Goal: Book appointment/travel/reservation

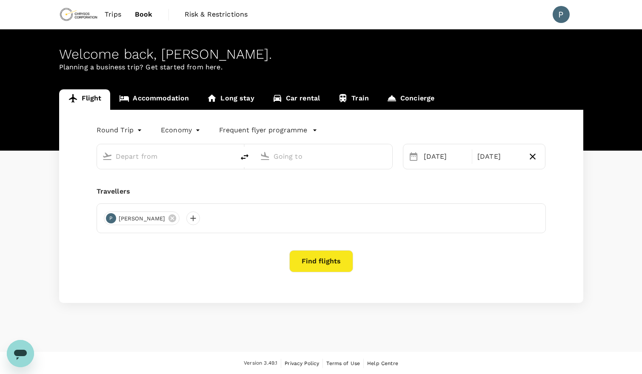
type input "Kotoka Intl (ACC)"
type input "[PERSON_NAME] Int'l (ABJ)"
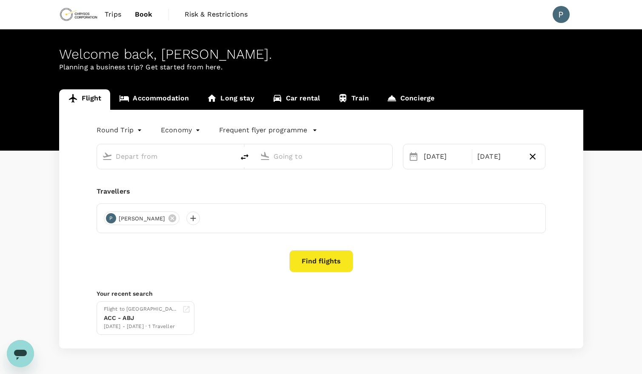
type input "Kotoka Intl (ACC)"
type input "[PERSON_NAME] Int'l (ABJ)"
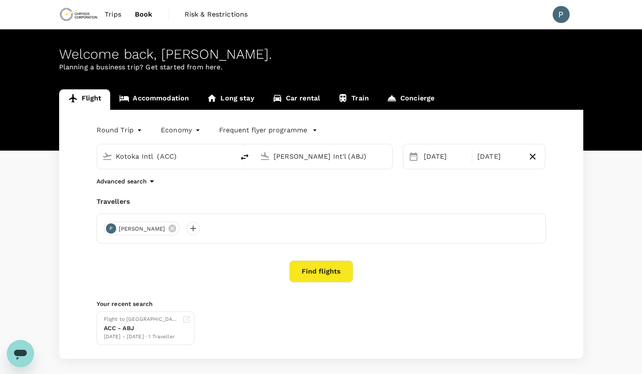
click at [105, 15] on span "Trips" at bounding box center [113, 14] width 17 height 10
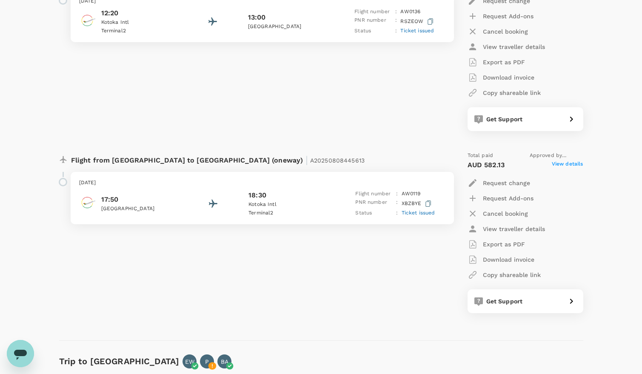
scroll to position [1021, 0]
click at [365, 73] on div "Flight from [GEOGRAPHIC_DATA] to [GEOGRAPHIC_DATA] (oneway) | A20250807110591 […" at bounding box center [251, 49] width 398 height 175
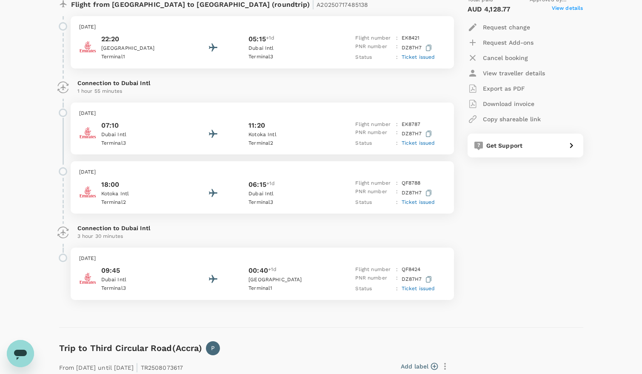
scroll to position [0, 0]
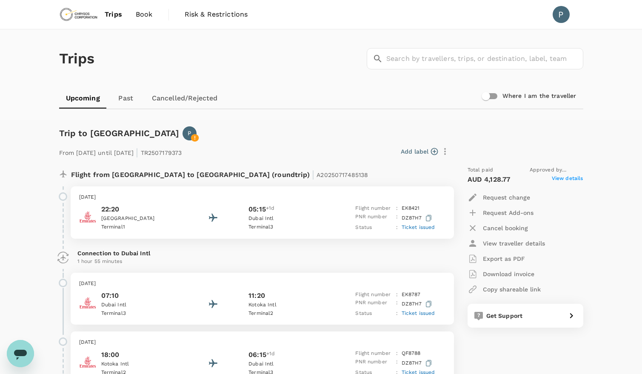
drag, startPoint x: 152, startPoint y: 51, endPoint x: 155, endPoint y: 55, distance: 4.8
click at [152, 51] on div "Trips ​ ​" at bounding box center [319, 57] width 527 height 62
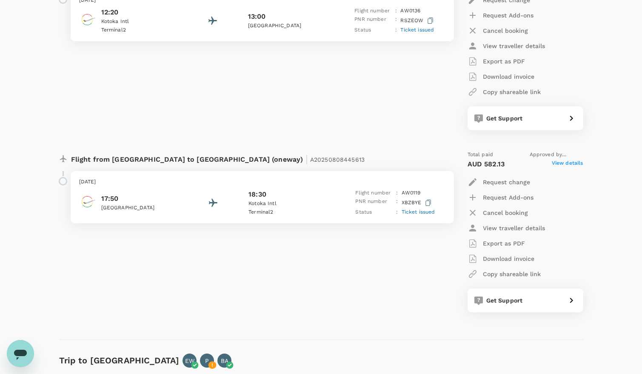
scroll to position [978, 0]
